Goal: Transaction & Acquisition: Obtain resource

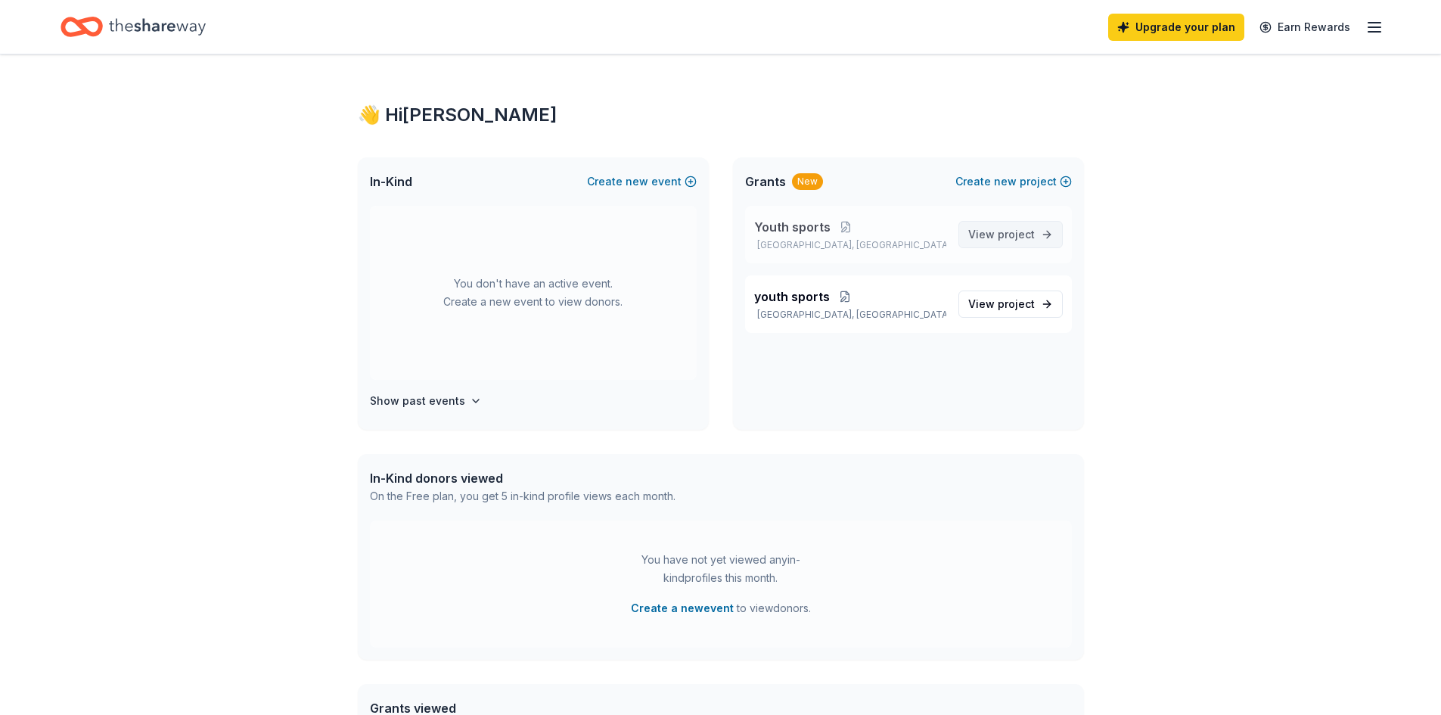
click at [994, 227] on span "View project" at bounding box center [1001, 234] width 67 height 18
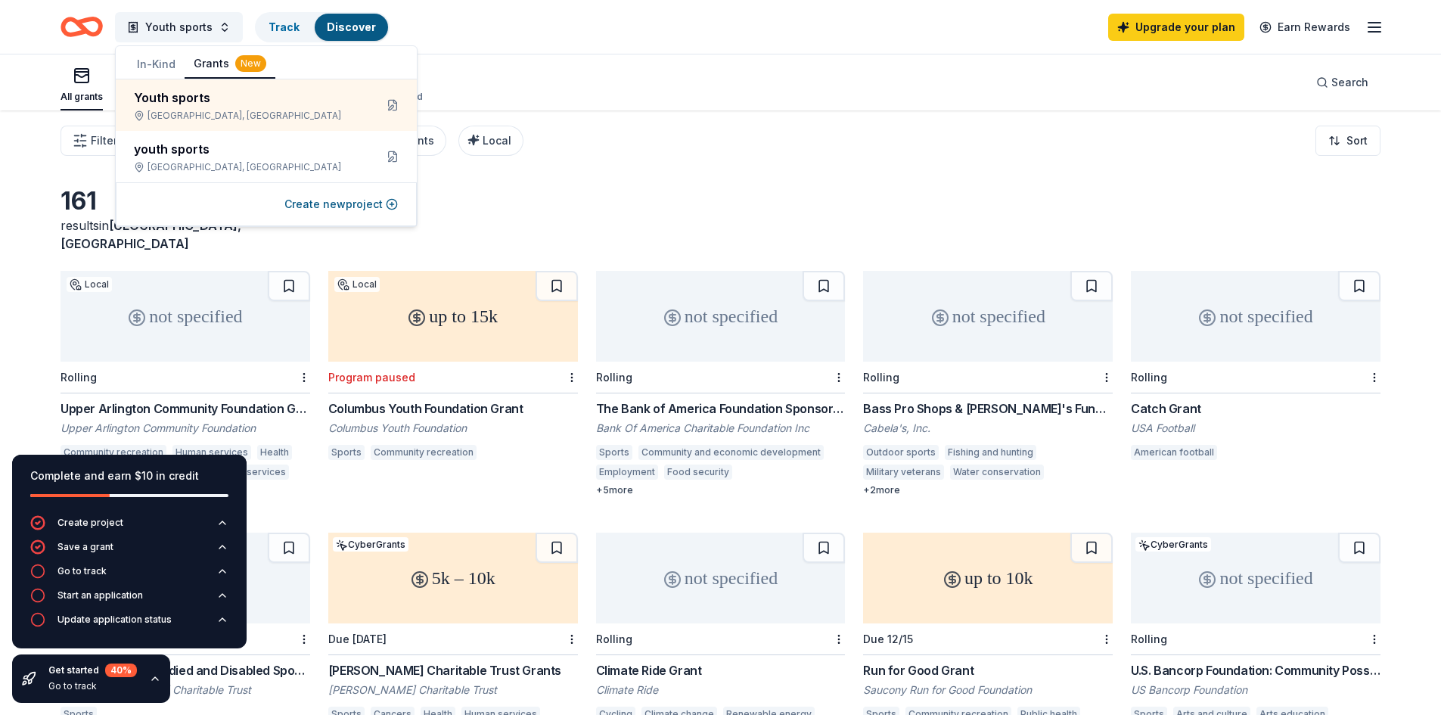
click at [15, 246] on div "161 results in [GEOGRAPHIC_DATA], [GEOGRAPHIC_DATA] not specified Local Rolling…" at bounding box center [720, 494] width 1441 height 768
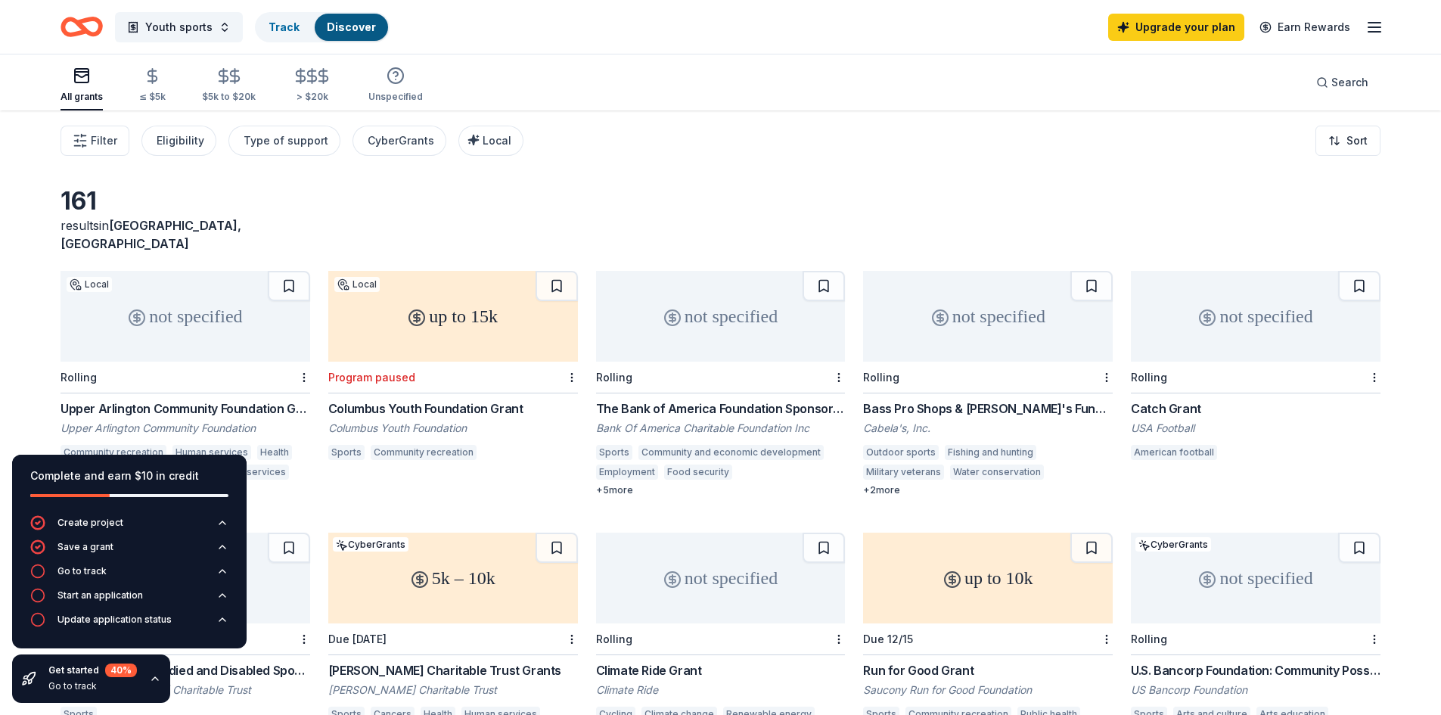
click at [715, 333] on div "not specified" at bounding box center [721, 316] width 250 height 91
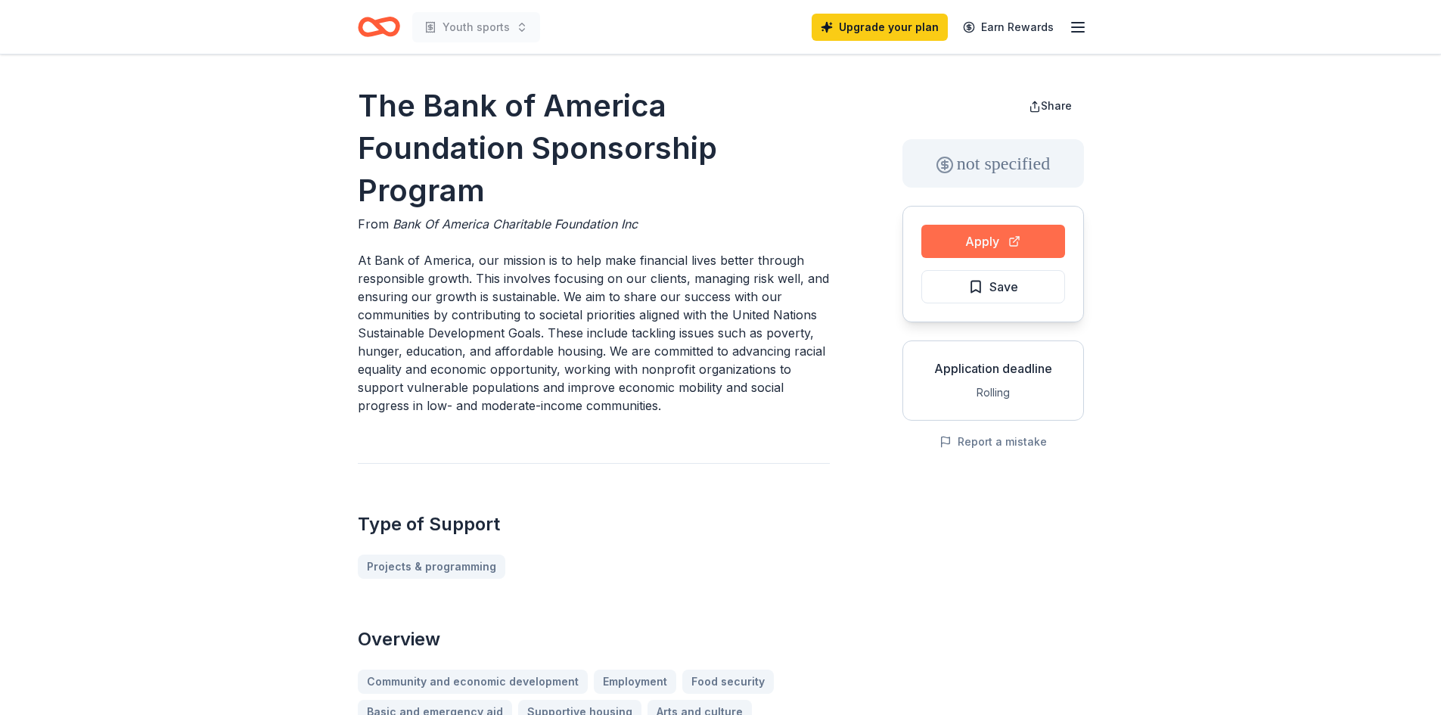
click at [978, 247] on button "Apply" at bounding box center [993, 241] width 144 height 33
